Goal: Task Accomplishment & Management: Complete application form

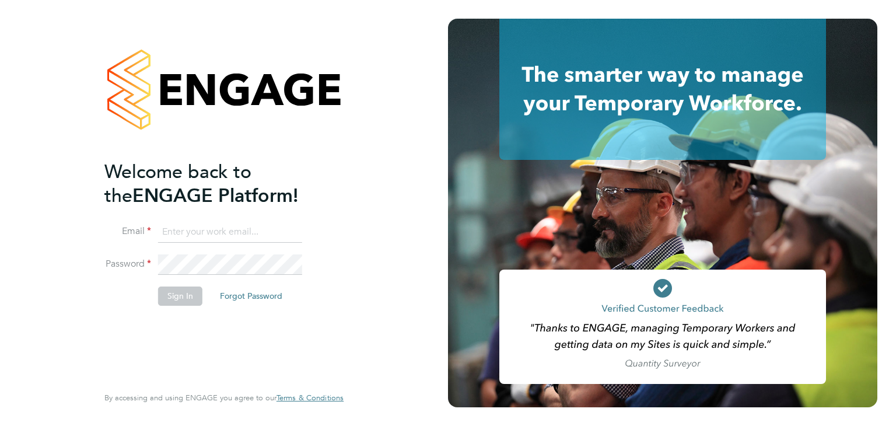
type input "becky@northbuildrecruit.com"
click at [185, 297] on button "Sign In" at bounding box center [180, 295] width 44 height 19
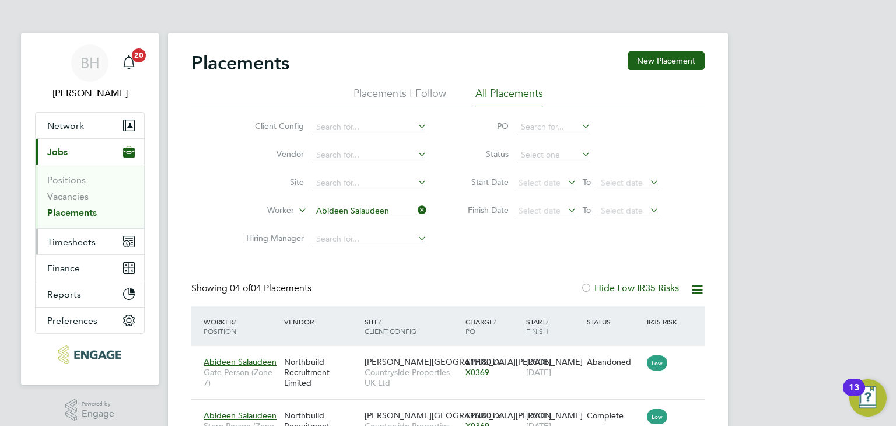
click at [85, 234] on button "Timesheets" at bounding box center [90, 242] width 108 height 26
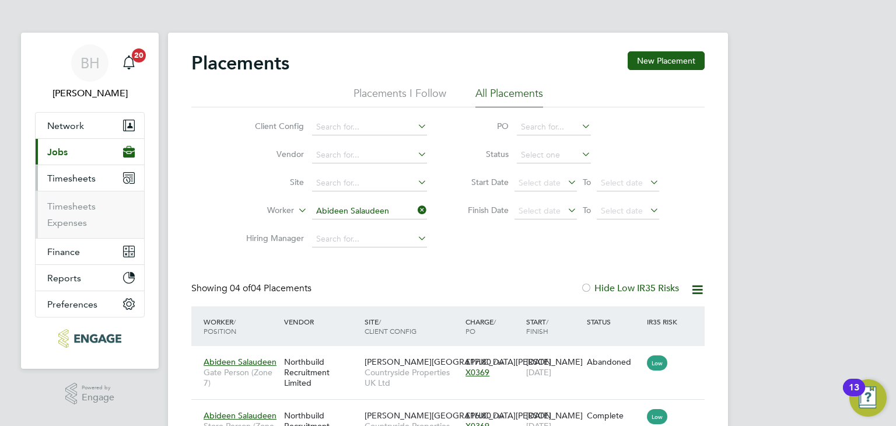
click at [66, 199] on ul "Timesheets Expenses" at bounding box center [90, 214] width 108 height 47
click at [65, 201] on link "Timesheets" at bounding box center [71, 206] width 48 height 11
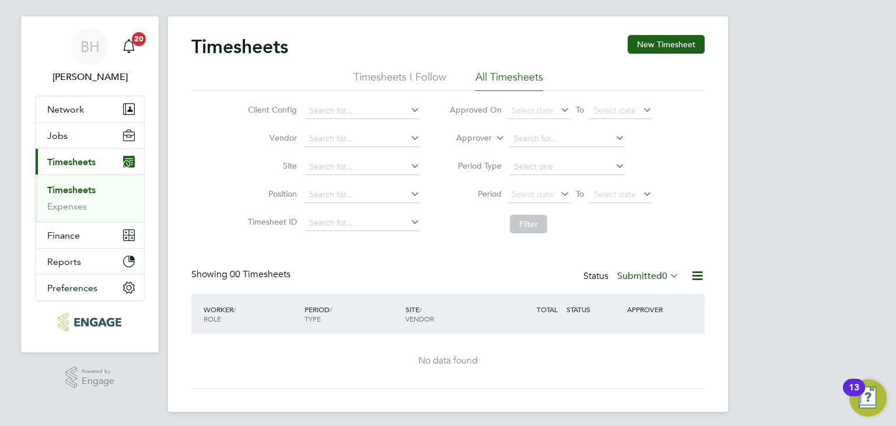
scroll to position [21, 0]
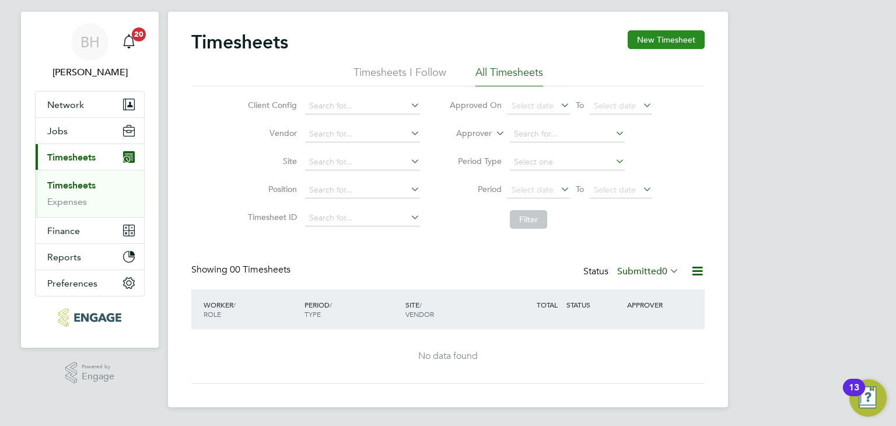
click at [667, 44] on button "New Timesheet" at bounding box center [665, 39] width 77 height 19
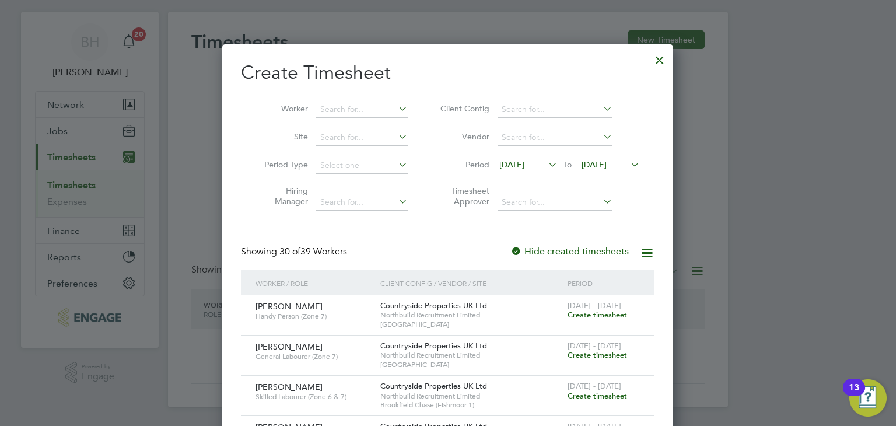
scroll to position [1514, 451]
click at [334, 118] on li "Worker" at bounding box center [331, 110] width 181 height 28
click at [335, 116] on div "Timesheets New Timesheet Timesheets I Follow All Timesheets Client Config Vendo…" at bounding box center [448, 209] width 560 height 395
click at [357, 120] on li "[PERSON_NAME]" at bounding box center [364, 125] width 97 height 16
type input "[PERSON_NAME]"
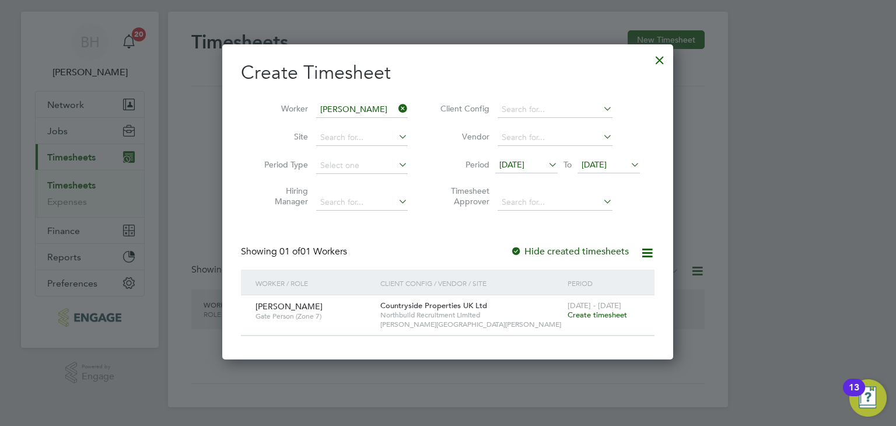
click at [597, 315] on span "Create timesheet" at bounding box center [596, 315] width 59 height 10
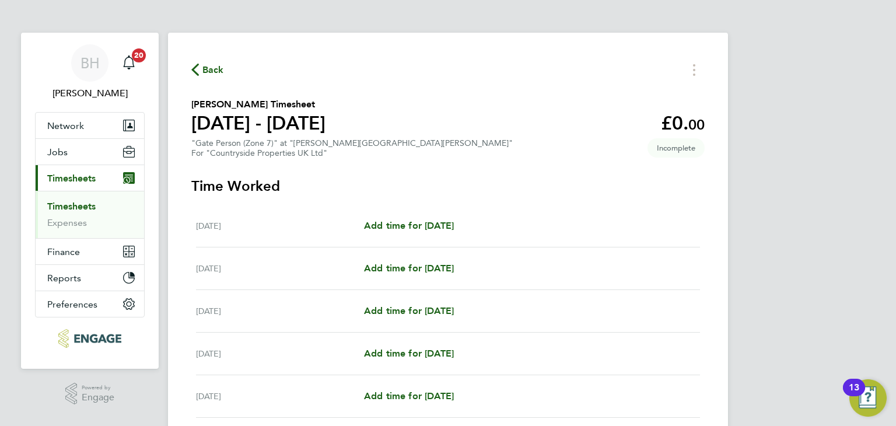
drag, startPoint x: 465, startPoint y: 218, endPoint x: 538, endPoint y: 266, distance: 87.5
click at [497, 228] on div "[DATE] Add time for [DATE] Add time for [DATE]" at bounding box center [448, 226] width 504 height 43
click at [503, 272] on div "Add time for [DATE] Add time for [DATE]" at bounding box center [532, 268] width 336 height 14
click at [400, 224] on span "Add time for [DATE]" at bounding box center [409, 225] width 90 height 11
drag, startPoint x: 400, startPoint y: 224, endPoint x: 476, endPoint y: 213, distance: 77.3
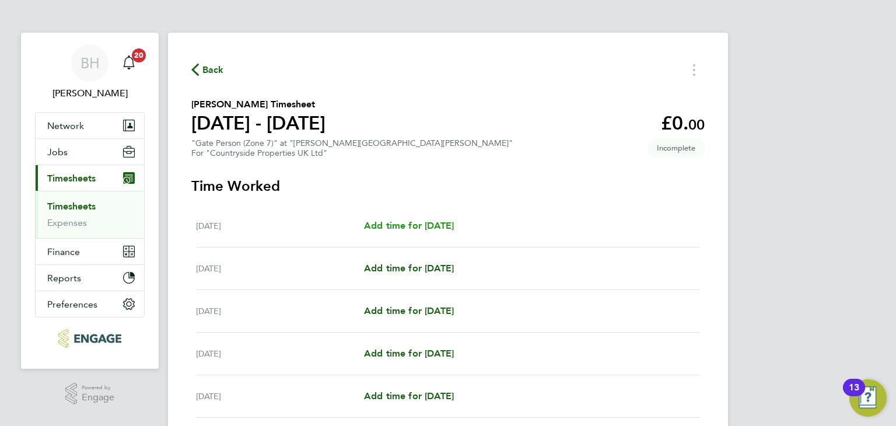
click at [476, 213] on div "[DATE] Add time for [DATE] Add time for [DATE]" at bounding box center [448, 226] width 504 height 43
select select "30"
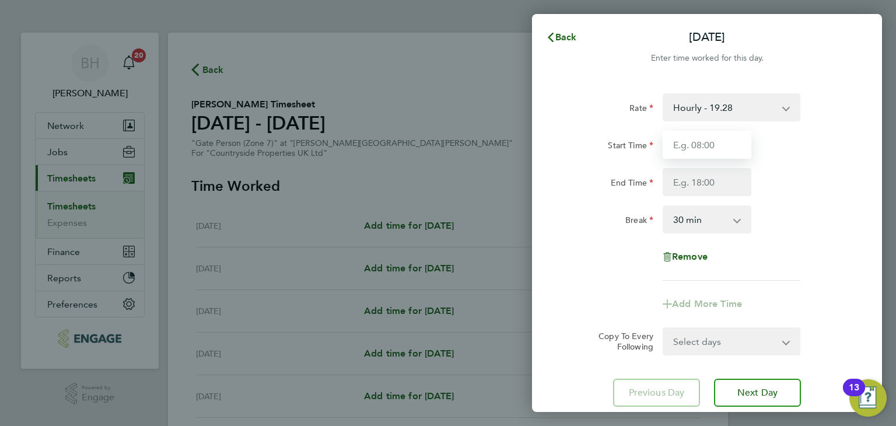
click at [702, 148] on input "Start Time" at bounding box center [706, 145] width 89 height 28
type input "07:30"
click at [708, 184] on input "End Time" at bounding box center [706, 182] width 89 height 28
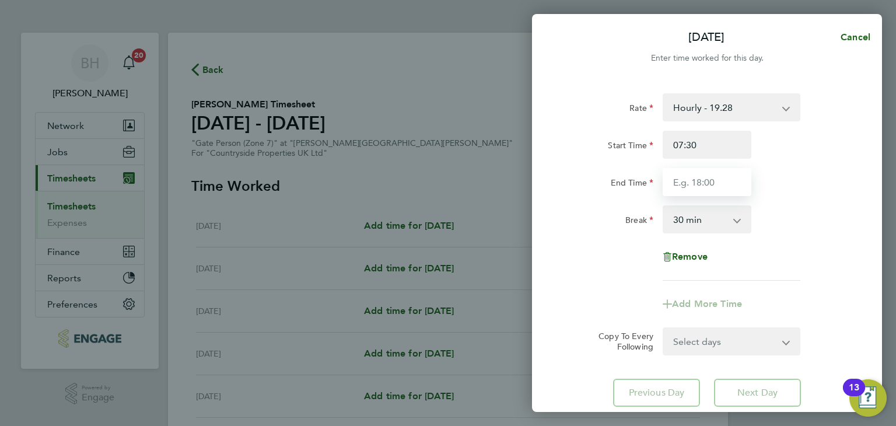
type input "17:00"
click at [795, 258] on div "Rate Hourly - 19.28 Start Time 07:30 End Time 17:00 Break 0 min 15 min 30 min 4…" at bounding box center [706, 186] width 285 height 187
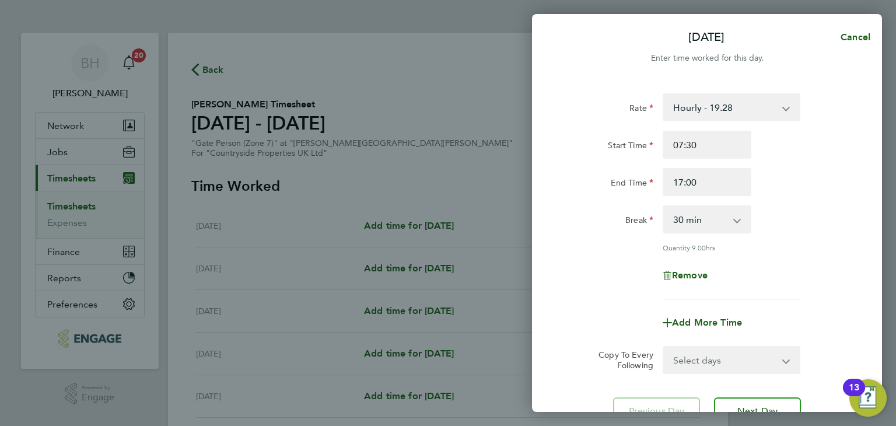
scroll to position [100, 0]
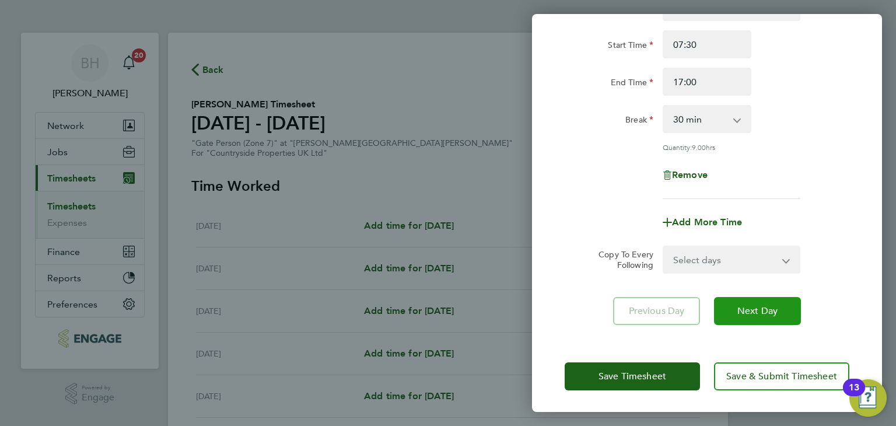
click at [753, 322] on button "Next Day" at bounding box center [757, 311] width 87 height 28
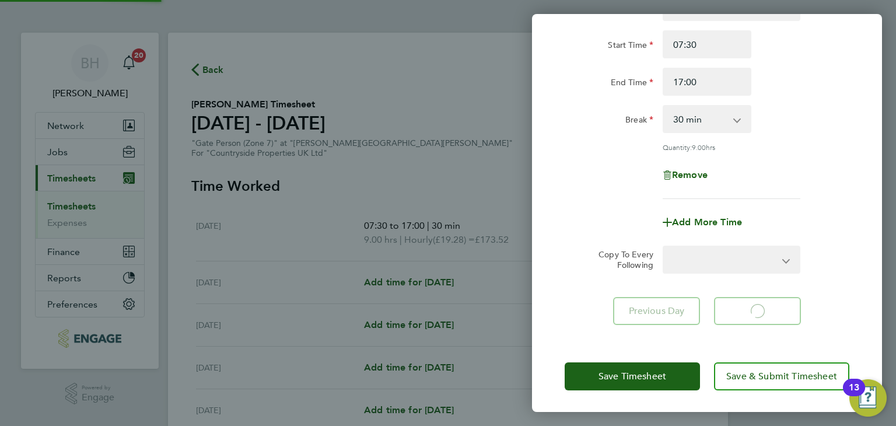
select select "30"
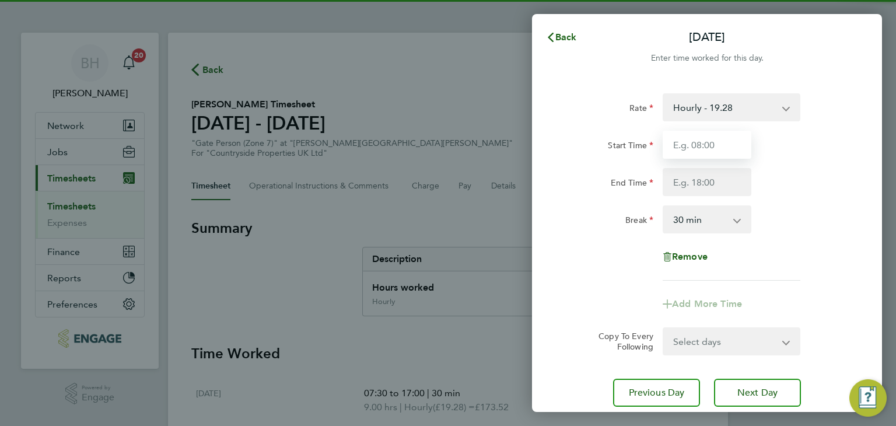
click at [711, 149] on input "Start Time" at bounding box center [706, 145] width 89 height 28
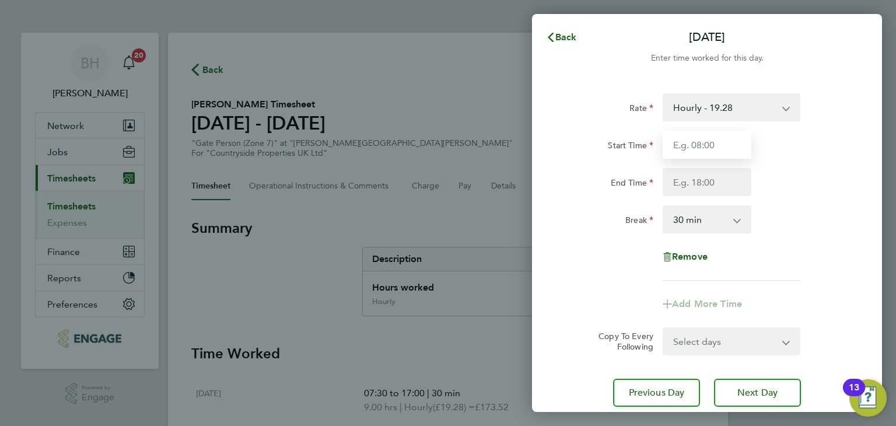
type input "07:30"
click at [715, 179] on input "End Time" at bounding box center [706, 182] width 89 height 28
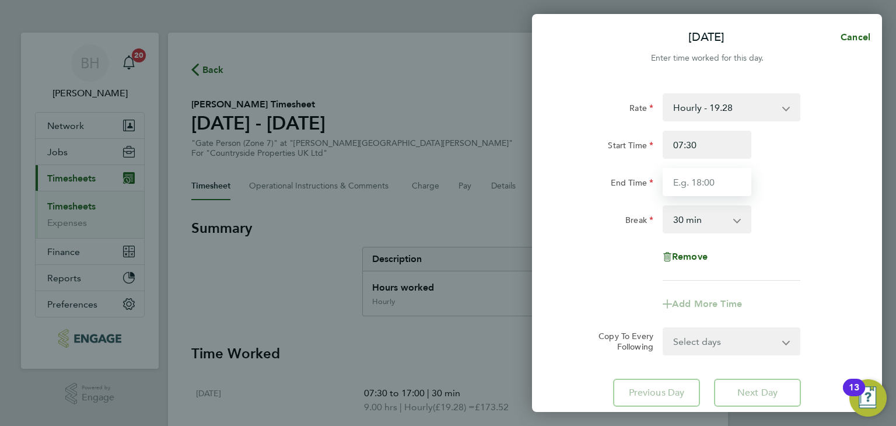
type input "17:00"
click at [795, 259] on div "Remove" at bounding box center [707, 257] width 294 height 28
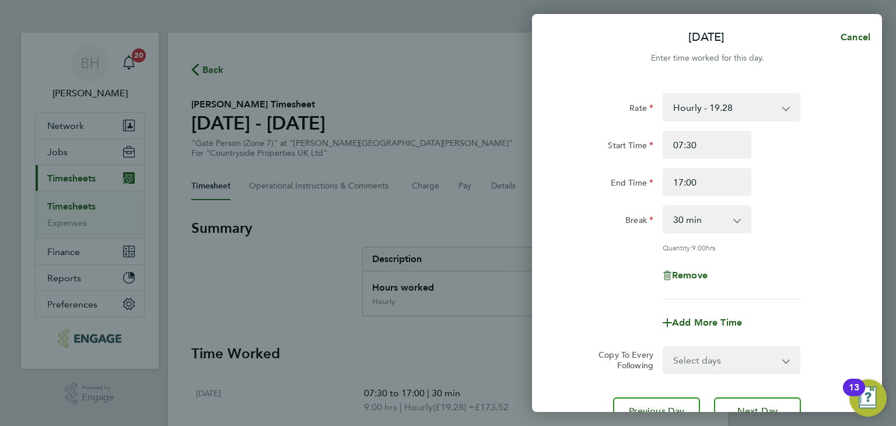
click at [760, 395] on div "Rate Hourly - 19.28 Start Time 07:30 End Time 17:00 Break 0 min 15 min 30 min 4…" at bounding box center [707, 259] width 350 height 360
click at [758, 398] on button "Next Day" at bounding box center [757, 411] width 87 height 28
select select "30"
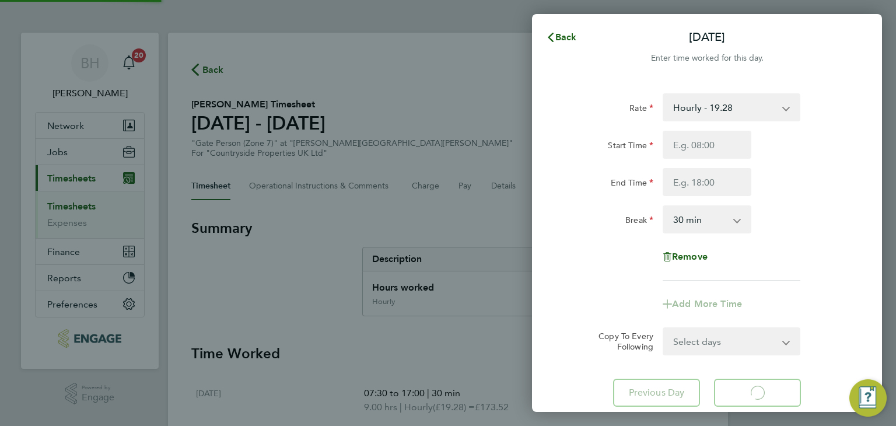
select select "30"
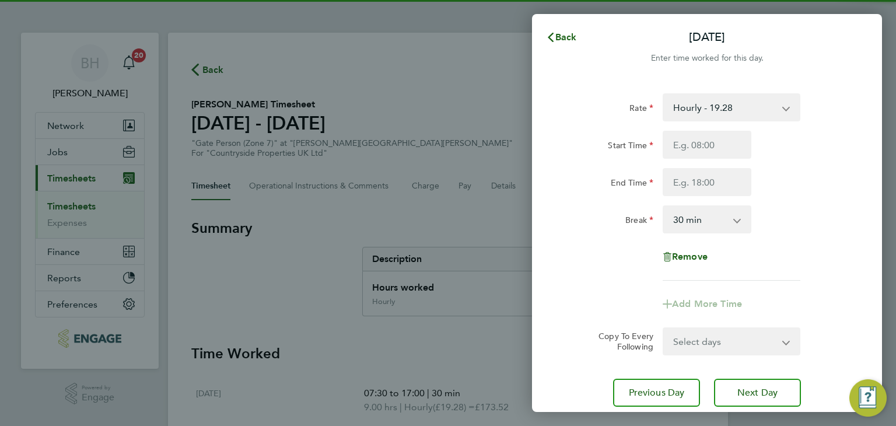
click at [703, 138] on input "Start Time" at bounding box center [706, 145] width 89 height 28
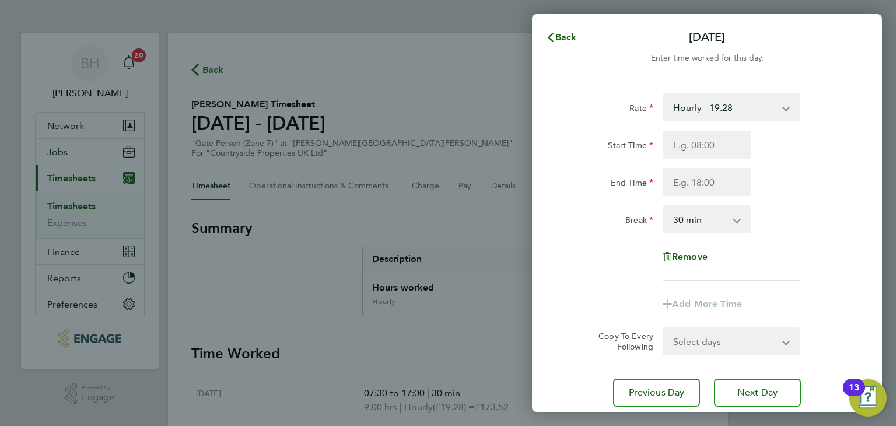
type input "07:30"
click at [709, 185] on input "End Time" at bounding box center [706, 182] width 89 height 28
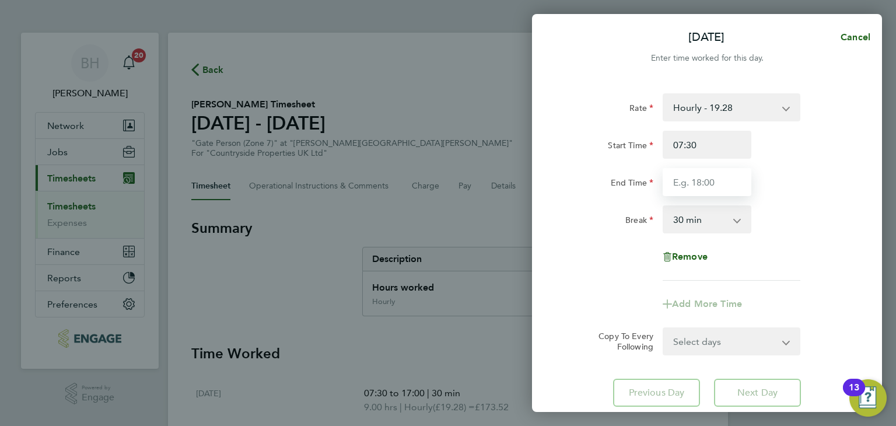
type input "17:00"
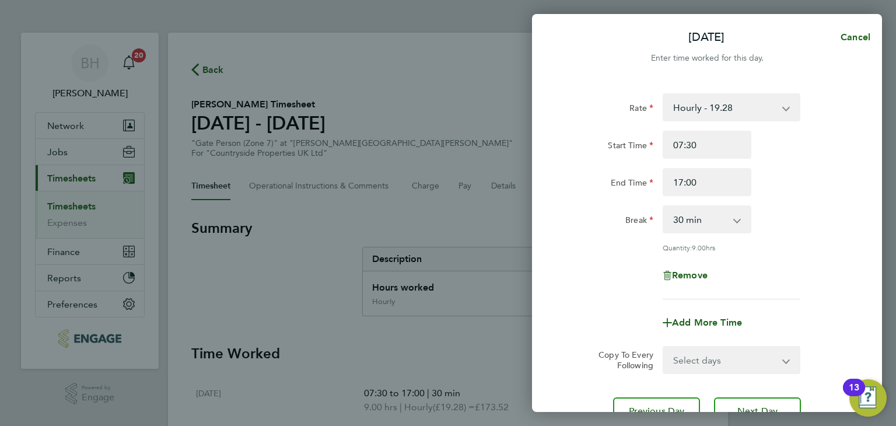
click at [786, 279] on div "Rate Hourly - 19.28 Start Time 07:30 End Time 17:00 Break 0 min 15 min 30 min 4…" at bounding box center [706, 196] width 285 height 206
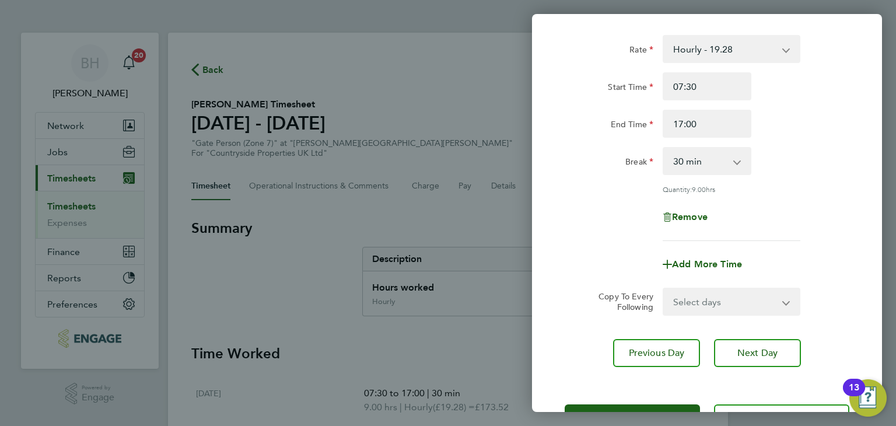
scroll to position [100, 0]
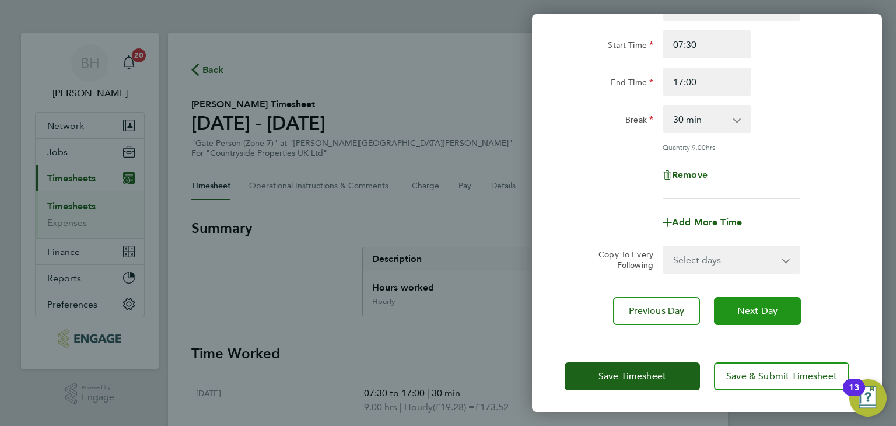
click at [751, 308] on span "Next Day" at bounding box center [757, 311] width 40 height 12
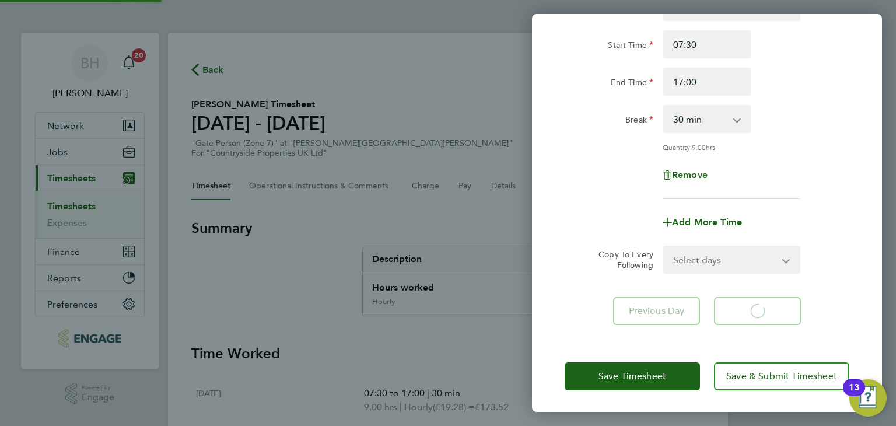
select select "30"
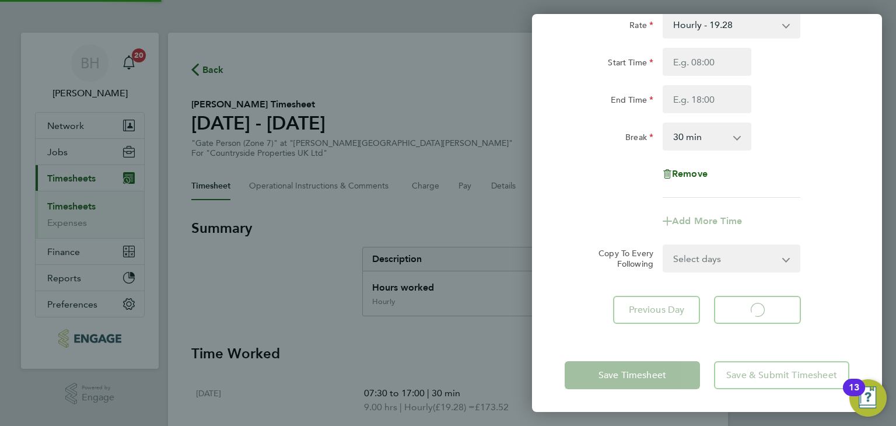
select select "30"
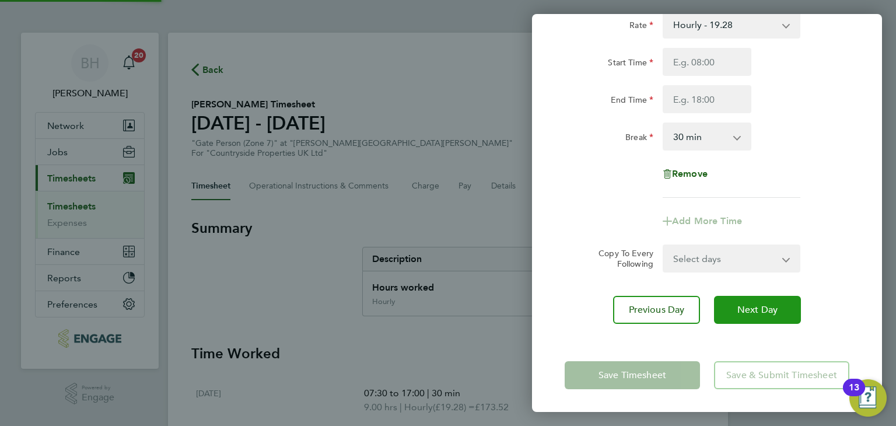
scroll to position [24, 0]
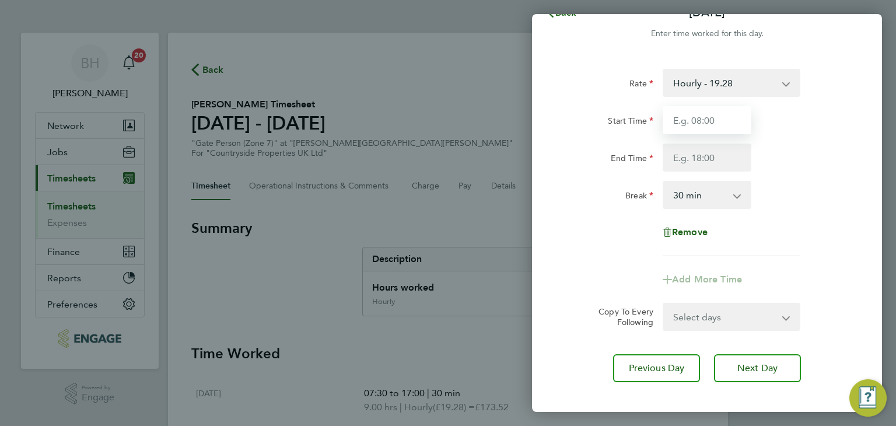
click at [714, 108] on input "Start Time" at bounding box center [706, 120] width 89 height 28
type input "07:30"
drag, startPoint x: 703, startPoint y: 160, endPoint x: 712, endPoint y: 166, distance: 10.5
click at [703, 160] on input "End Time" at bounding box center [706, 157] width 89 height 28
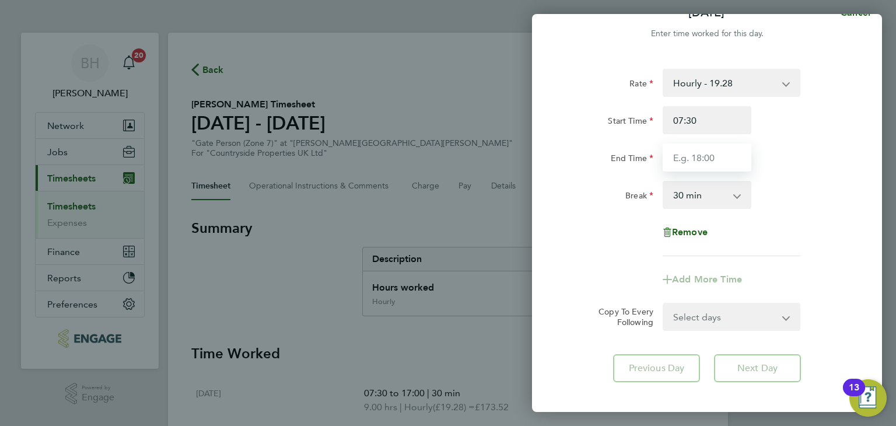
type input "17:00"
click at [798, 257] on app-timesheet-line-form-group "Rate Hourly - 19.28 Start Time 07:30 End Time 17:00 Break 0 min 15 min 30 min 4…" at bounding box center [706, 181] width 285 height 224
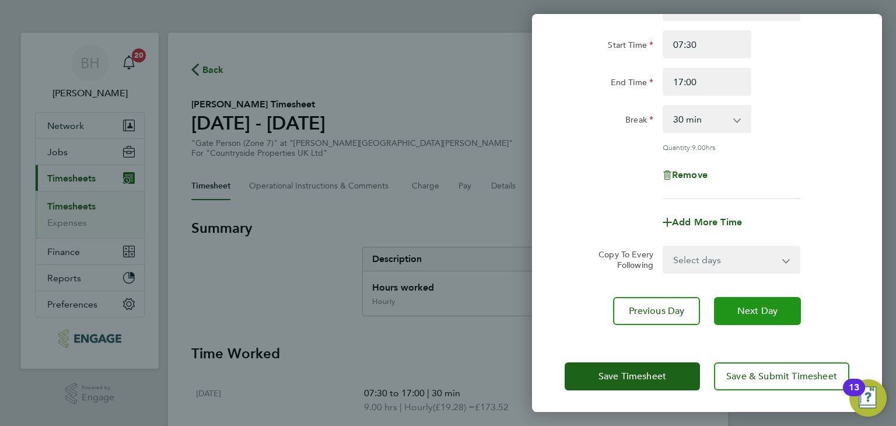
click at [772, 305] on span "Next Day" at bounding box center [757, 311] width 40 height 12
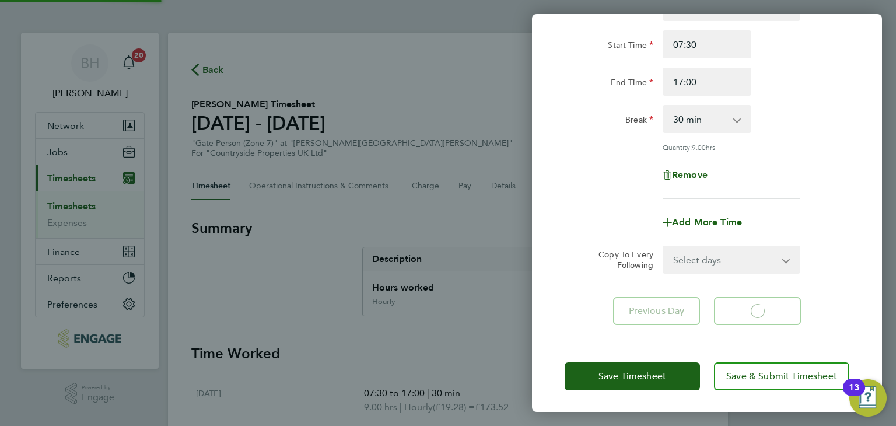
select select "30"
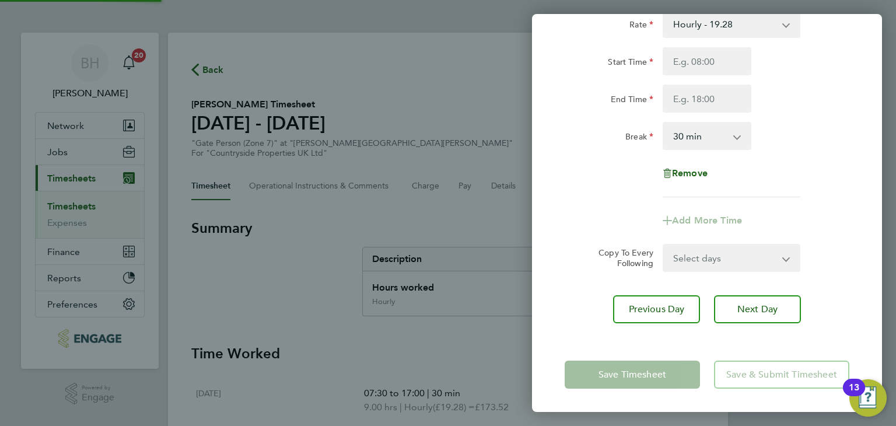
scroll to position [83, 0]
click at [709, 64] on input "Start Time" at bounding box center [706, 62] width 89 height 28
type input "07:30"
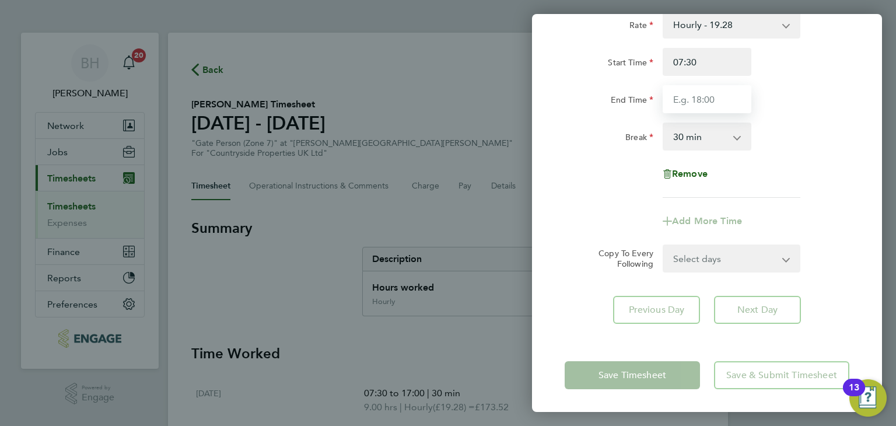
drag, startPoint x: 707, startPoint y: 100, endPoint x: 715, endPoint y: 111, distance: 13.8
click at [707, 100] on input "End Time" at bounding box center [706, 99] width 89 height 28
type input "17:00"
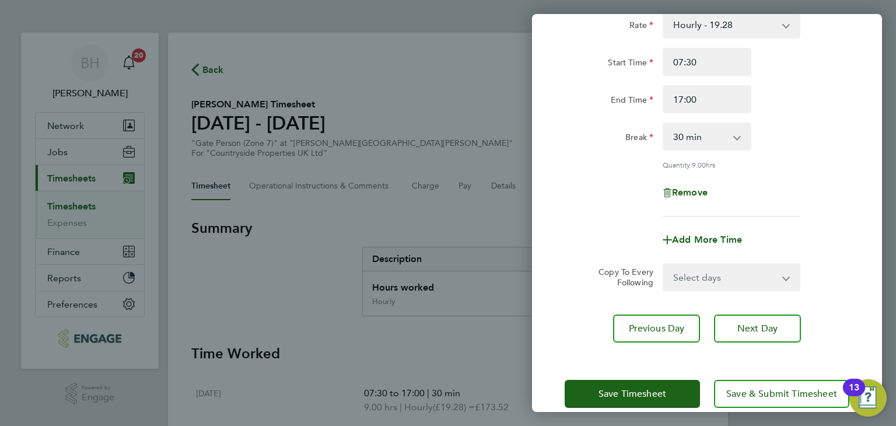
click at [827, 222] on app-timesheet-line-form-group "Rate Hourly - 19.28 Start Time 07:30 End Time 17:00 Break 0 min 15 min 30 min 4…" at bounding box center [706, 131] width 285 height 243
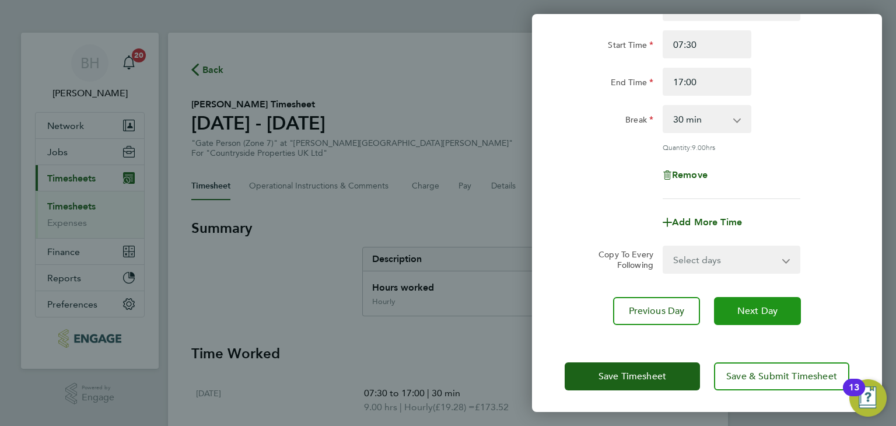
click at [766, 314] on span "Next Day" at bounding box center [757, 311] width 40 height 12
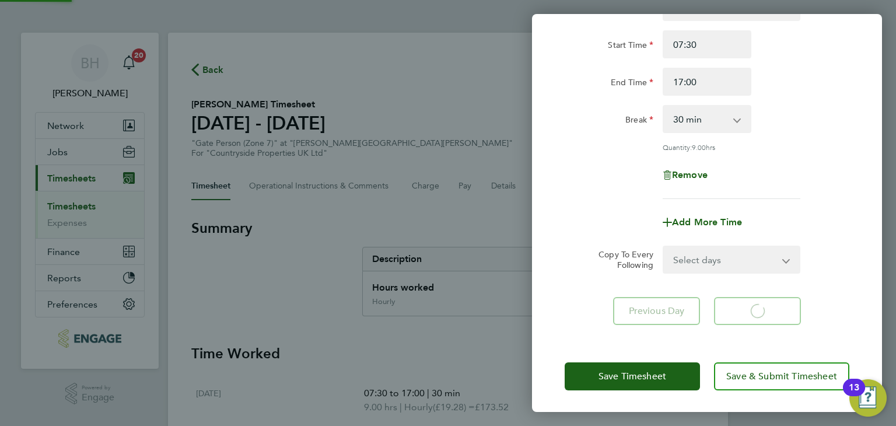
select select "30"
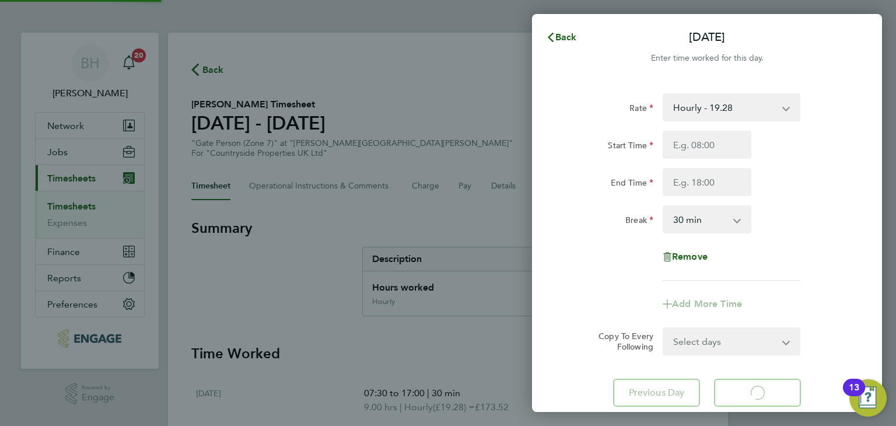
select select "30"
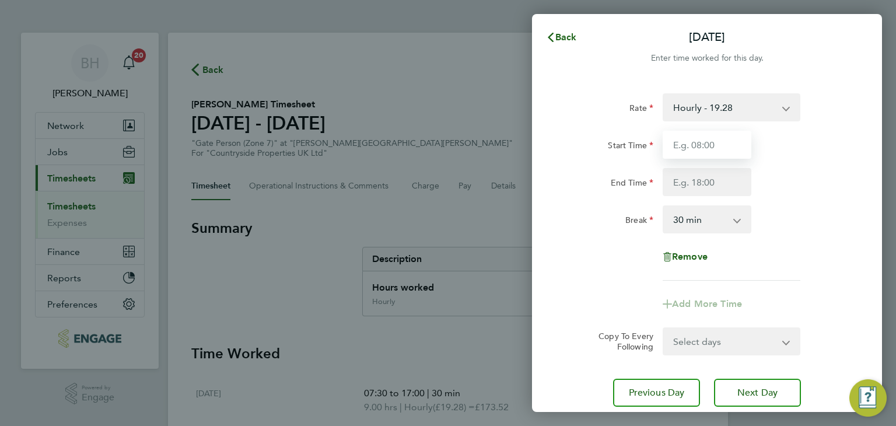
drag, startPoint x: 723, startPoint y: 133, endPoint x: 724, endPoint y: 143, distance: 9.9
click at [723, 133] on input "Start Time" at bounding box center [706, 145] width 89 height 28
type input "07:30"
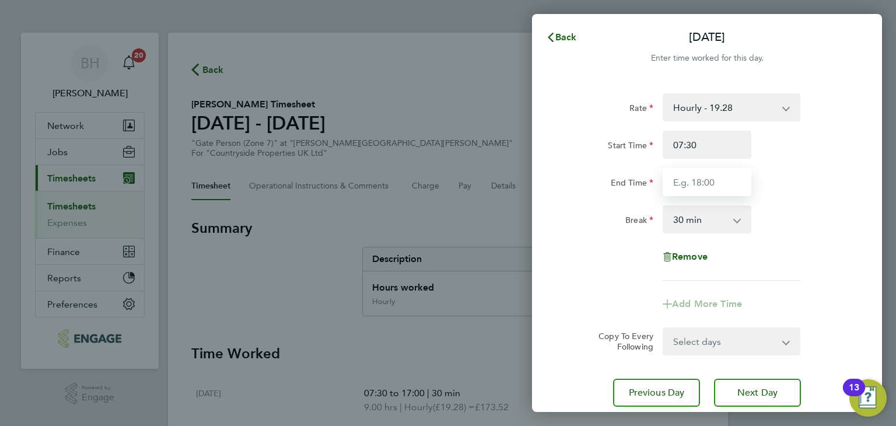
click at [717, 184] on input "End Time" at bounding box center [706, 182] width 89 height 28
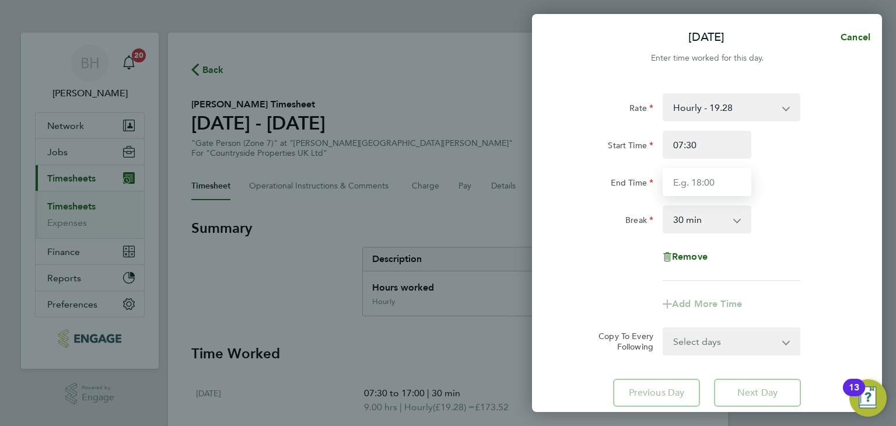
type input "17:00"
click at [788, 278] on div "Rate Hourly - 19.28 Start Time 07:30 End Time 17:00 Break 0 min 15 min 30 min 4…" at bounding box center [706, 186] width 285 height 187
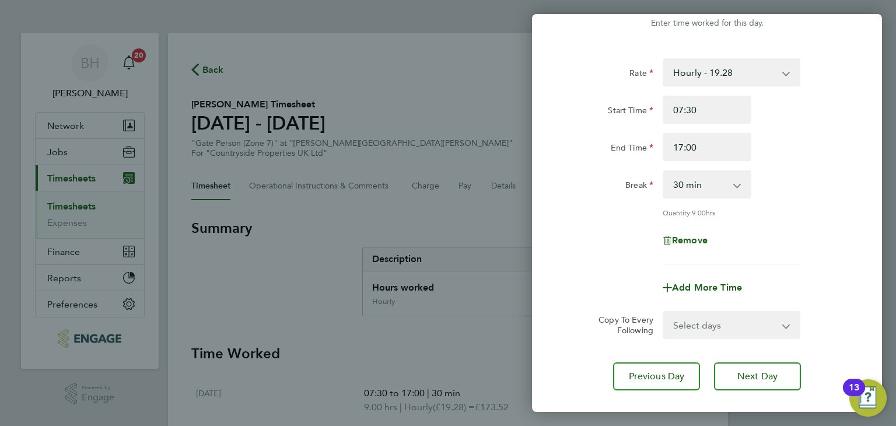
scroll to position [100, 0]
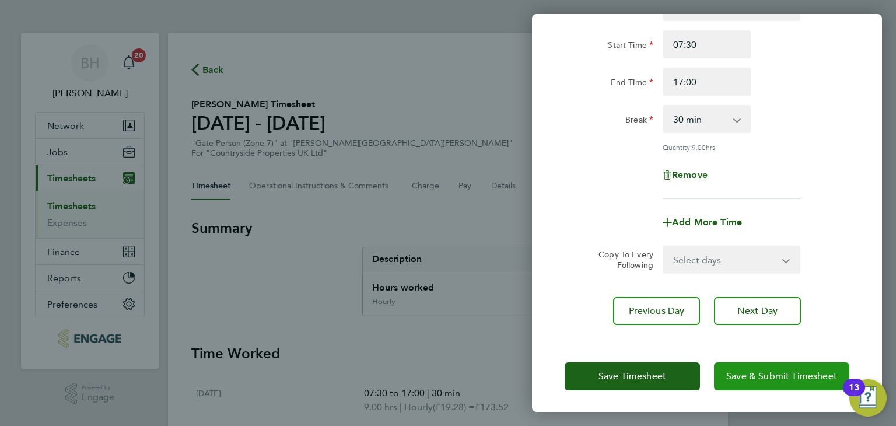
click at [787, 376] on span "Save & Submit Timesheet" at bounding box center [781, 376] width 111 height 12
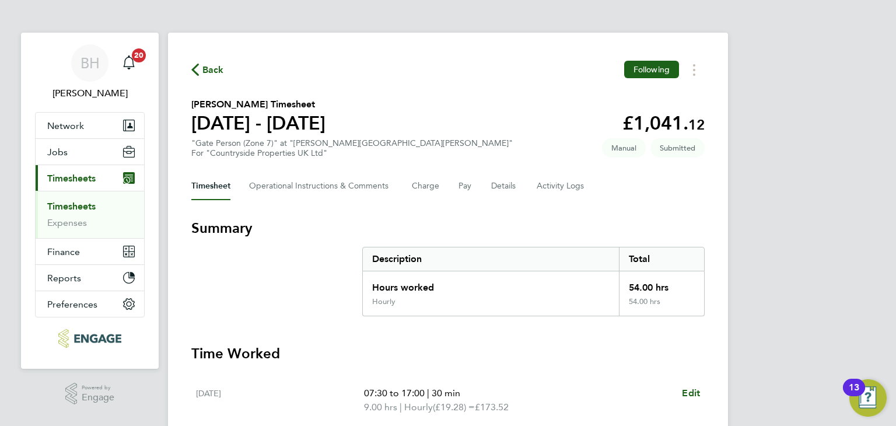
click at [212, 69] on span "Back" at bounding box center [213, 70] width 22 height 14
